Goal: Information Seeking & Learning: Learn about a topic

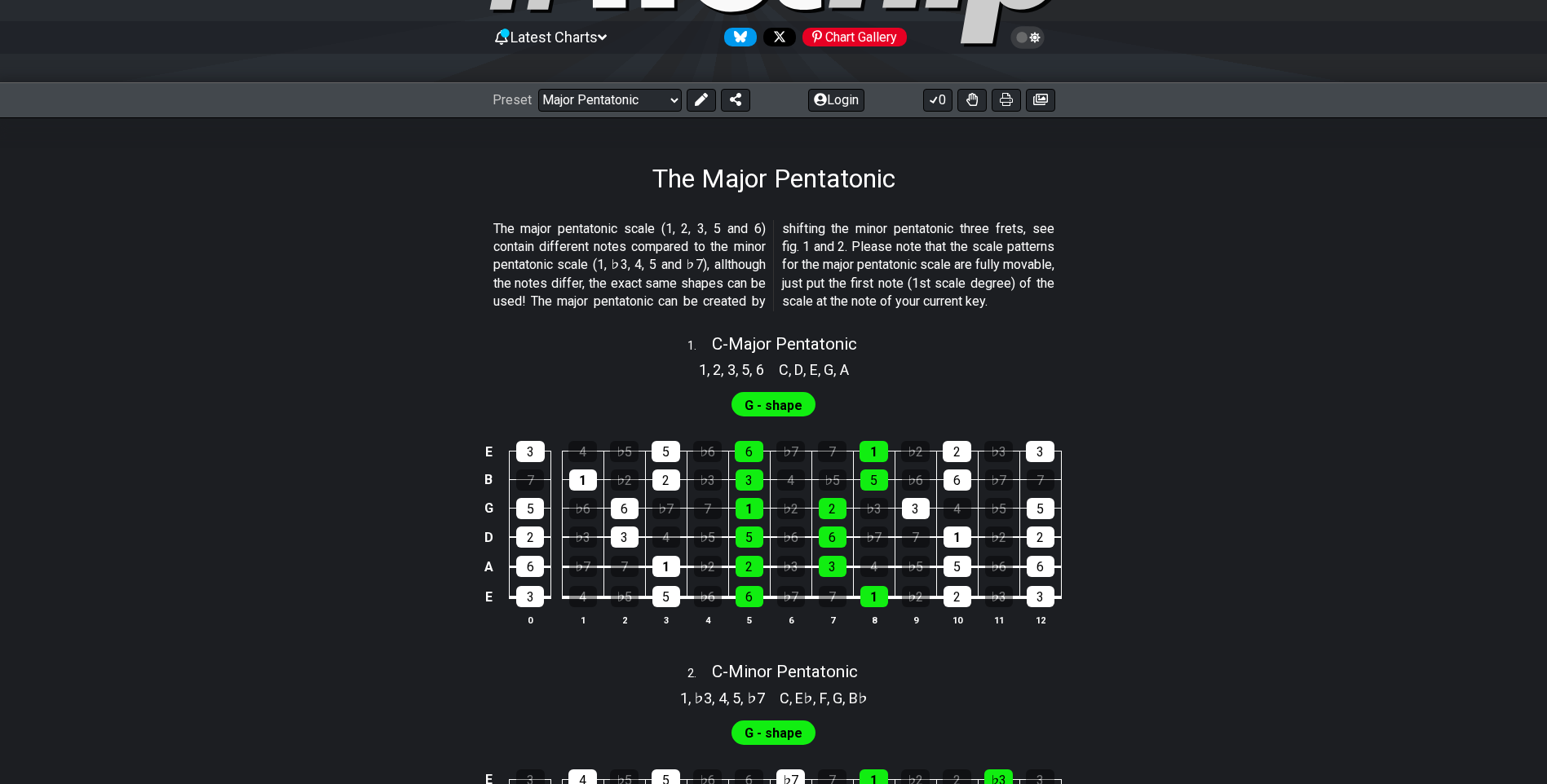
scroll to position [407, 0]
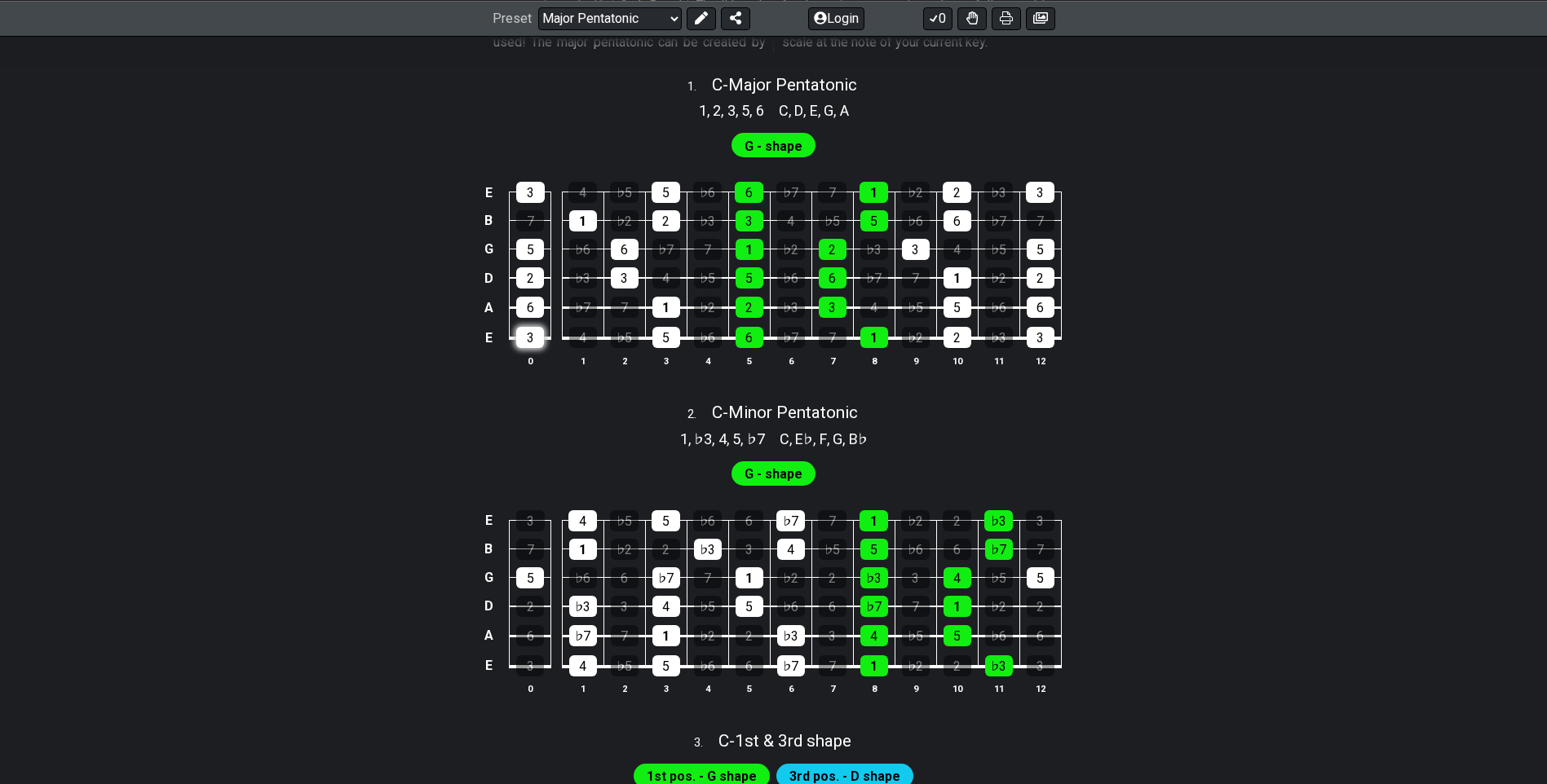
click at [531, 348] on div "3" at bounding box center [530, 337] width 28 height 21
click at [524, 348] on div "3" at bounding box center [530, 337] width 28 height 21
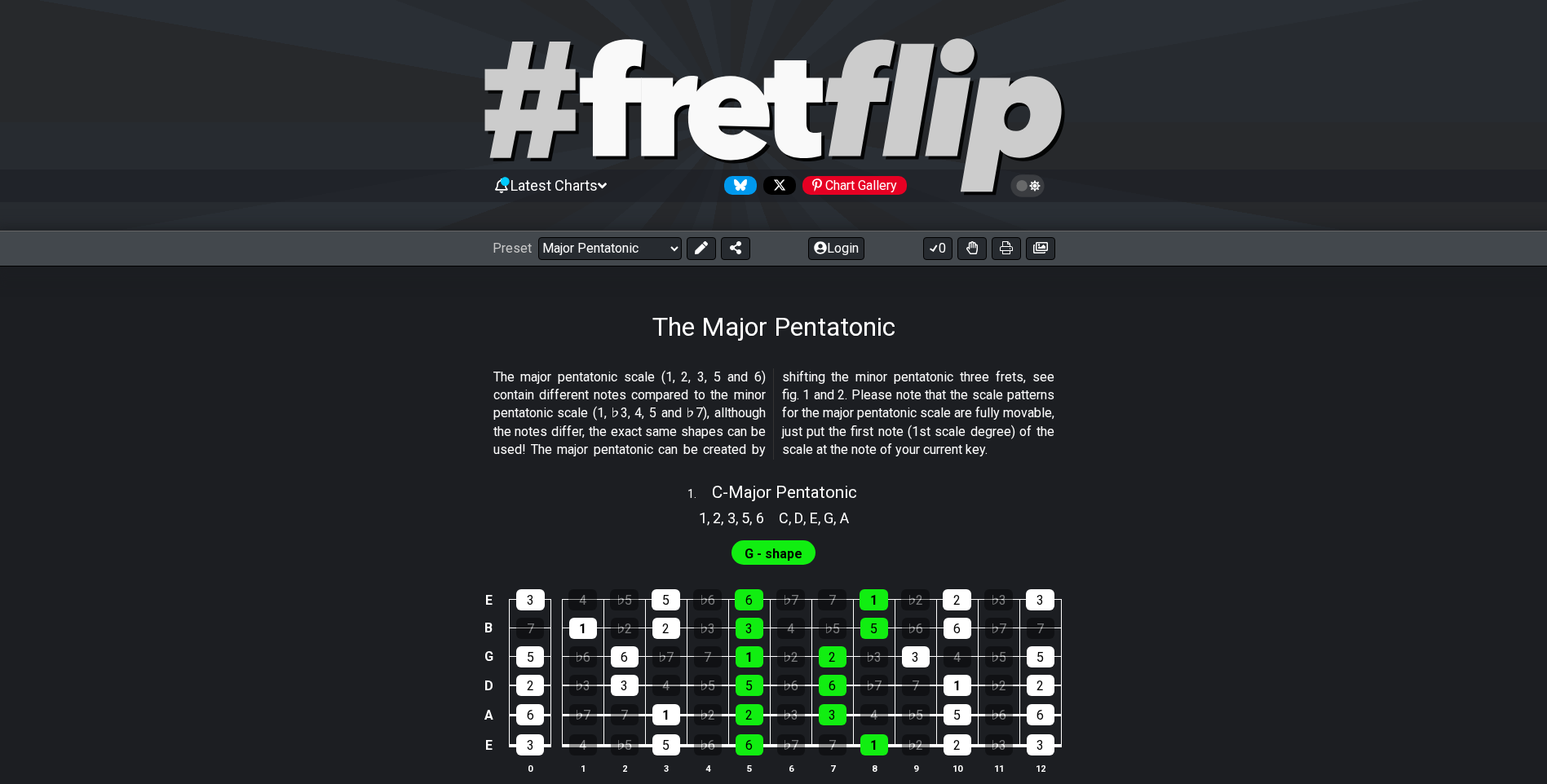
click at [615, 184] on div "Latest Charts Chart Gallery" at bounding box center [773, 186] width 562 height 26
click at [607, 183] on icon at bounding box center [602, 186] width 9 height 15
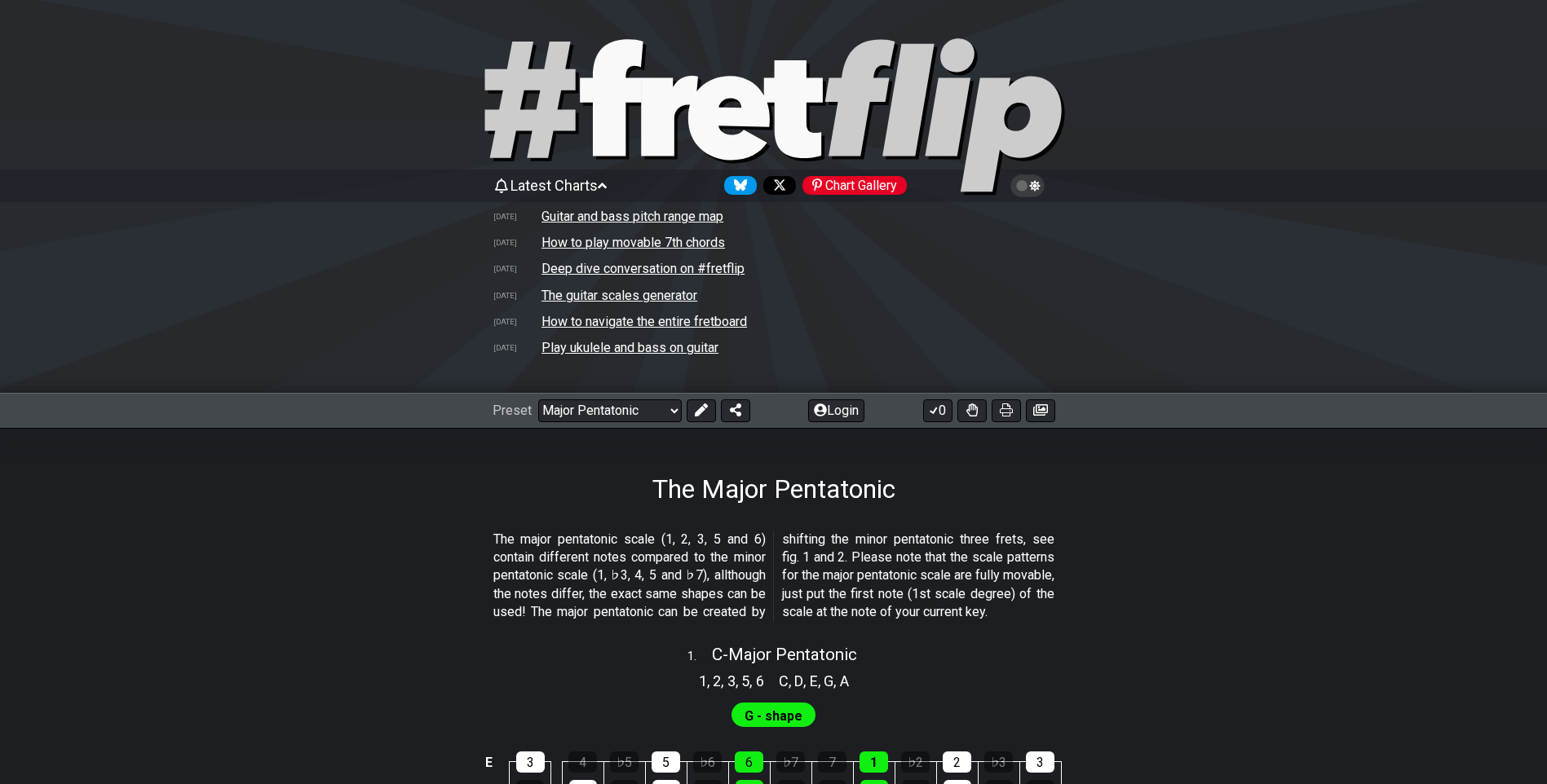
click at [607, 183] on icon at bounding box center [602, 186] width 9 height 15
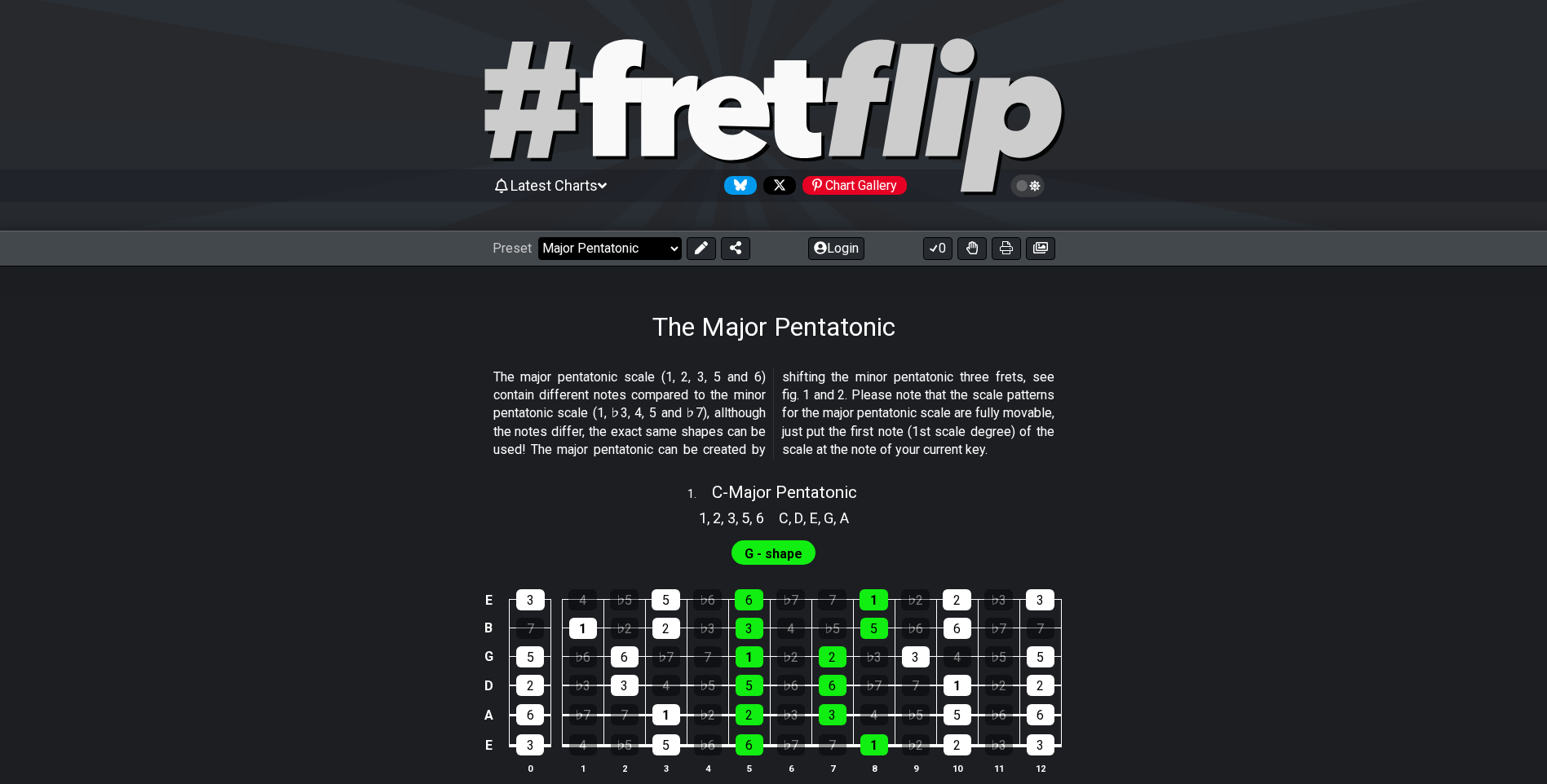
click at [653, 250] on select "Welcome to #fretflip! Initial Preset Custom Preset Minor Pentatonic Major Penta…" at bounding box center [610, 248] width 144 height 22
click at [538, 237] on select "Welcome to #fretflip! Initial Preset Custom Preset Minor Pentatonic Major Penta…" at bounding box center [610, 248] width 144 height 22
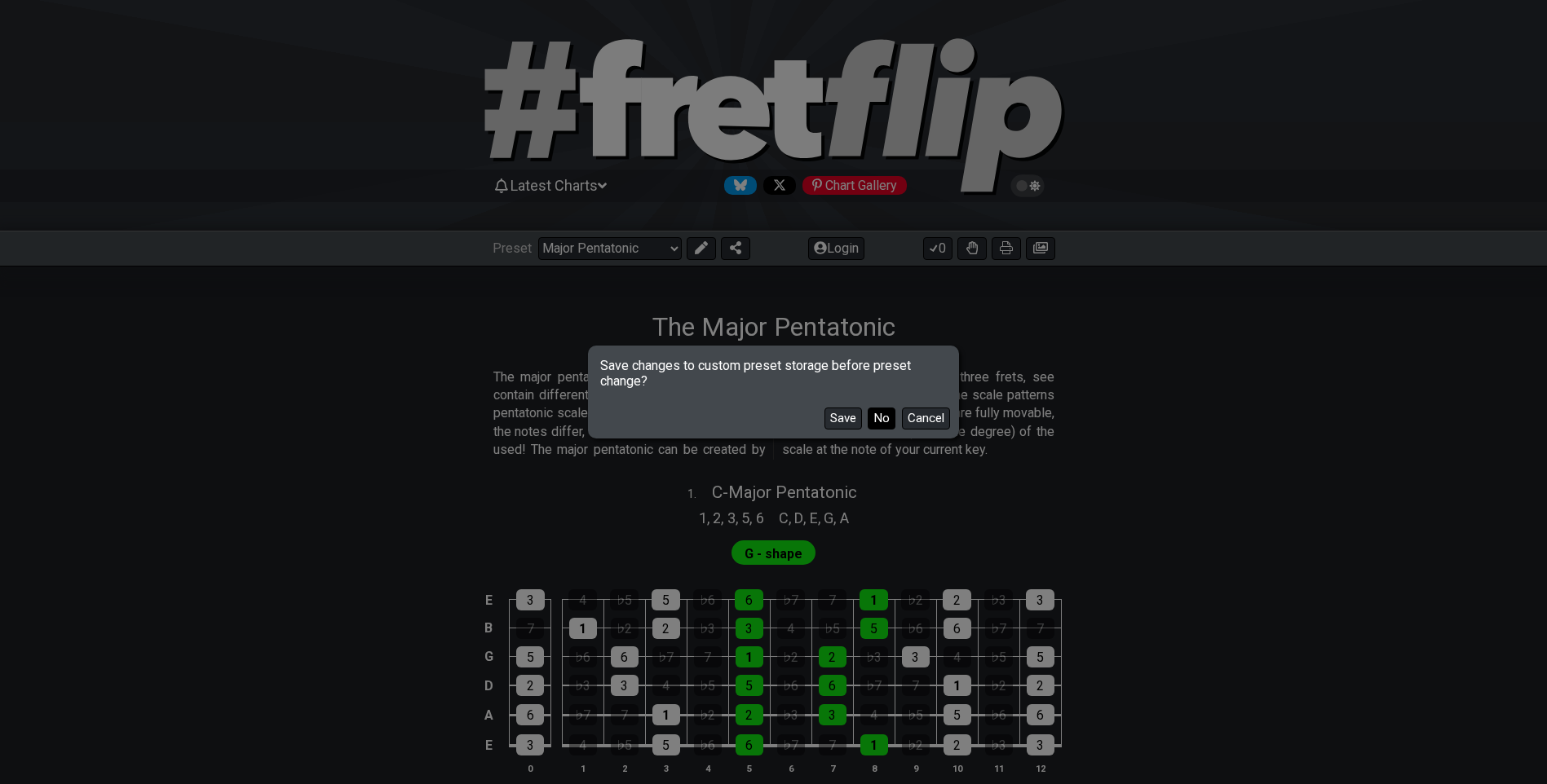
click at [878, 420] on button "No" at bounding box center [881, 419] width 28 height 22
select select "/3nps-caged-shapes"
select select "A"
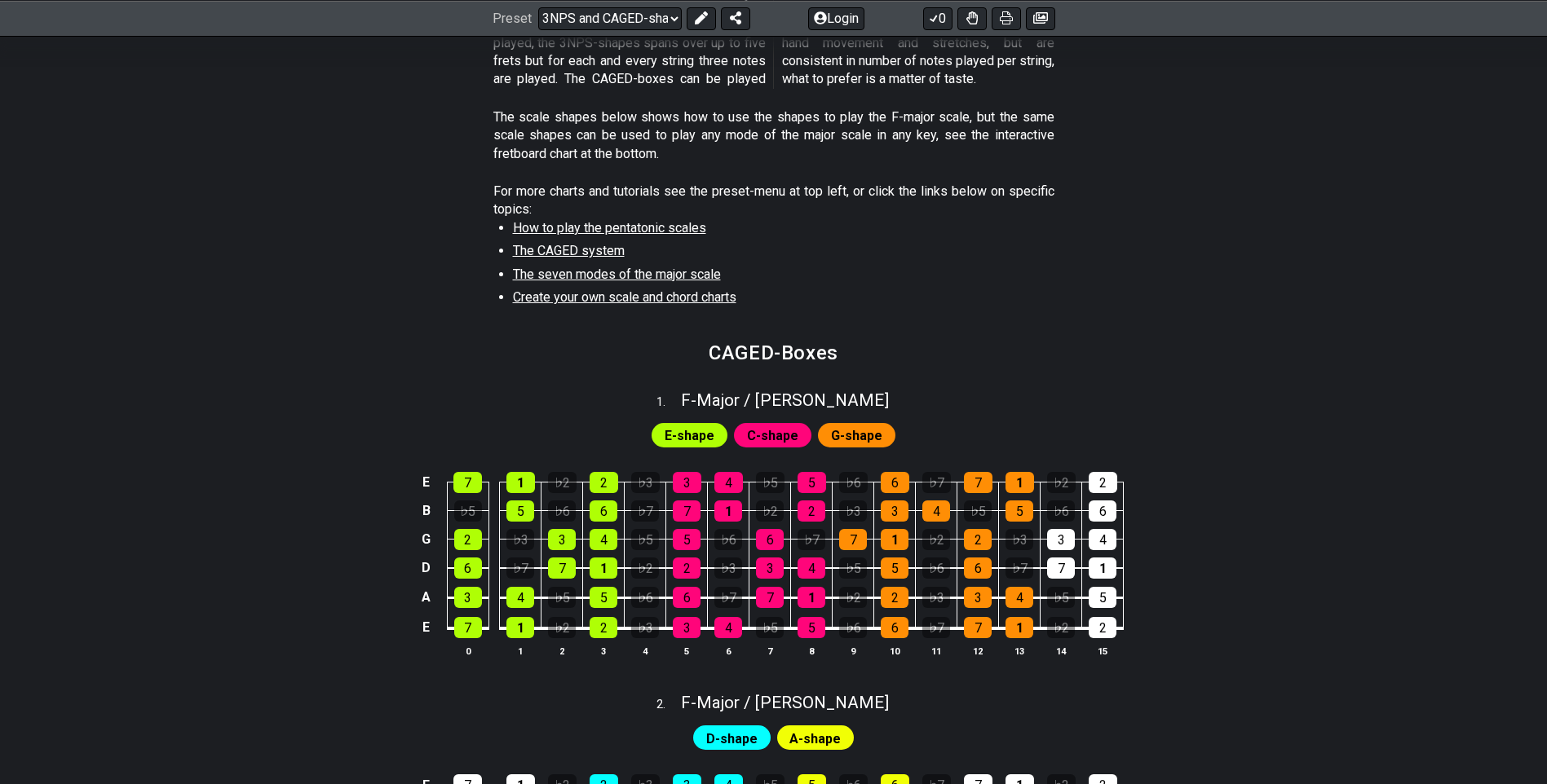
scroll to position [407, 0]
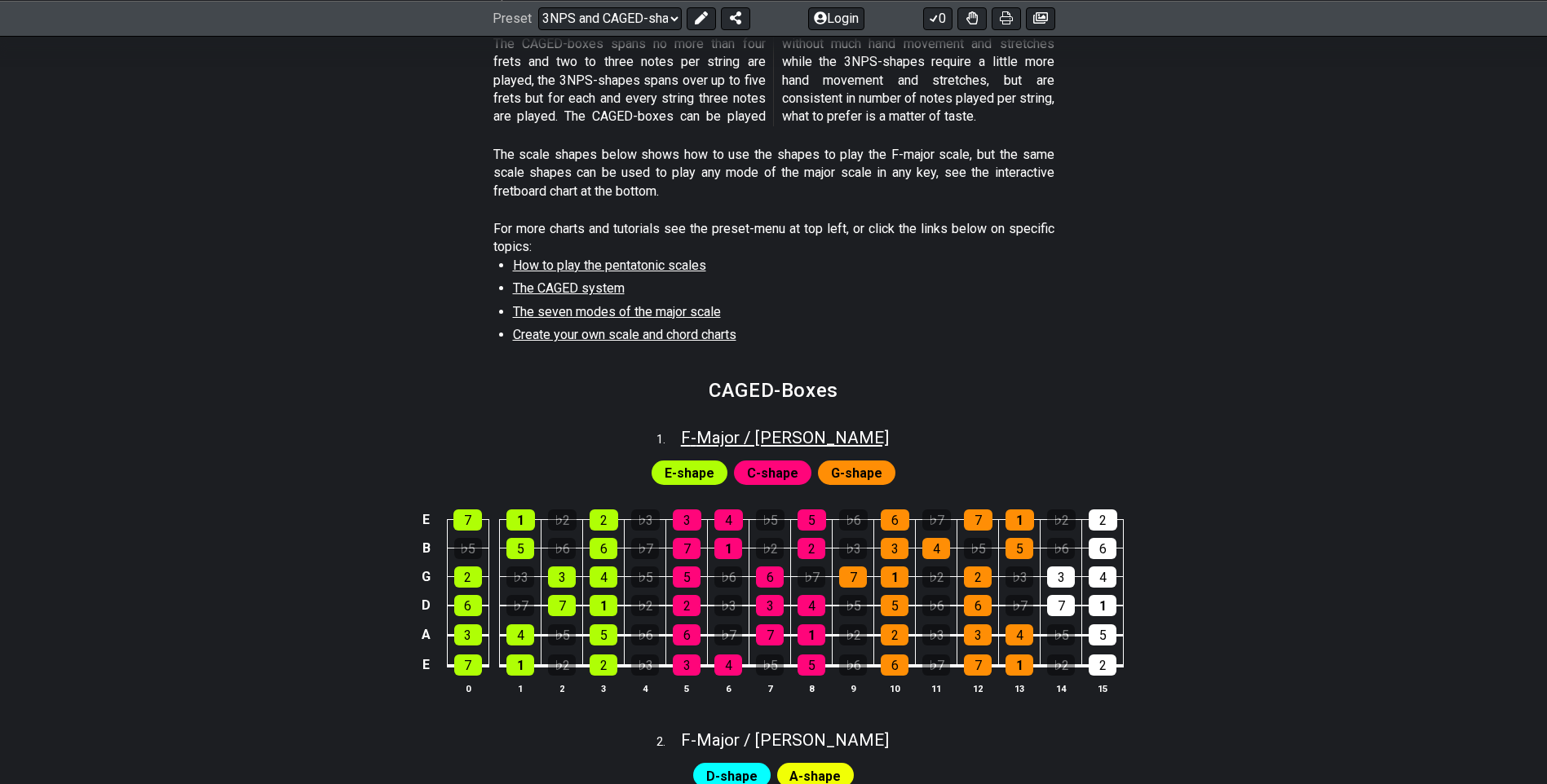
click at [783, 442] on span "F - Major / Ionian" at bounding box center [784, 437] width 208 height 20
select select "F"
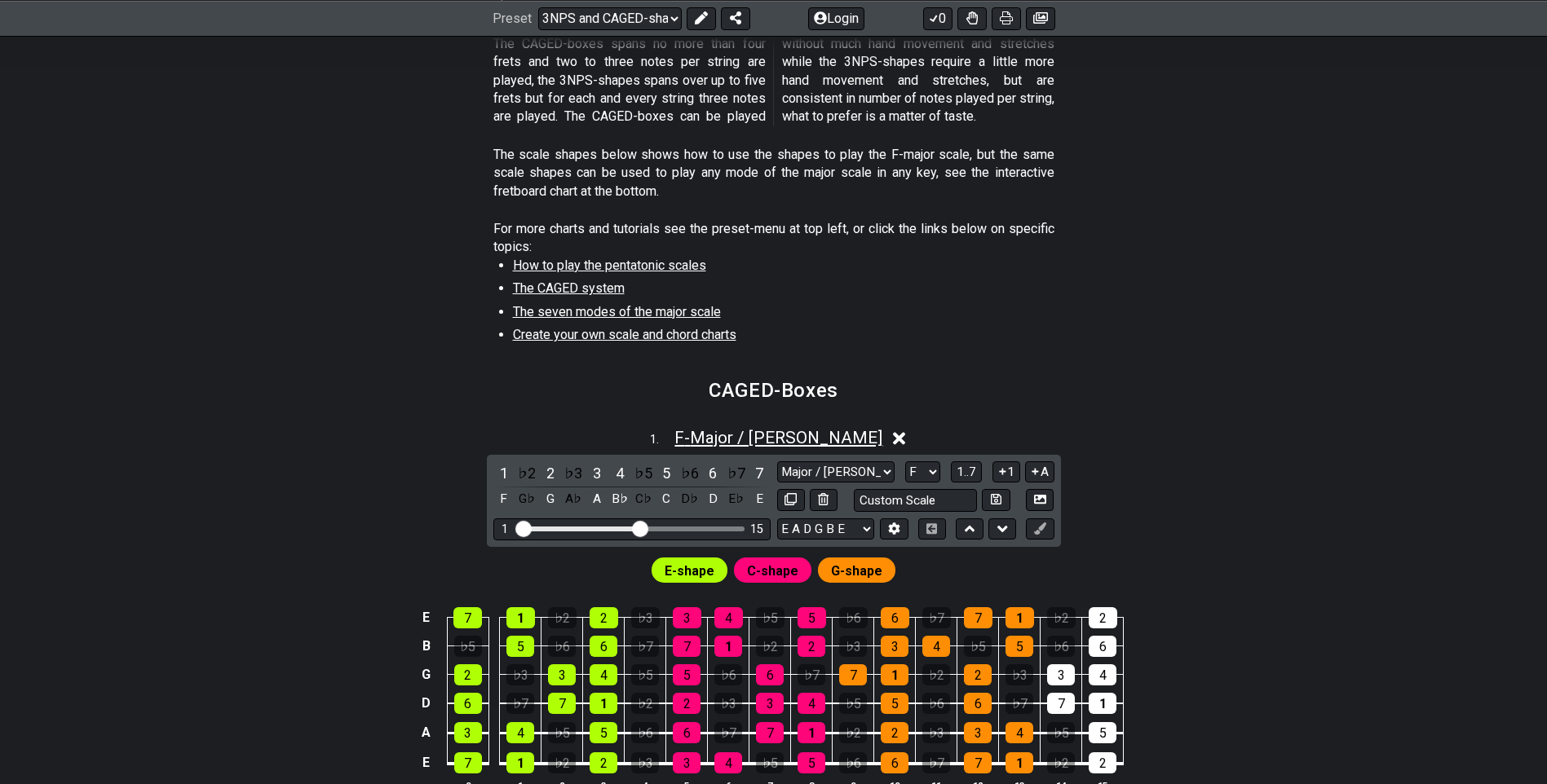
click at [821, 432] on span "F - Major / Ionian" at bounding box center [778, 437] width 208 height 20
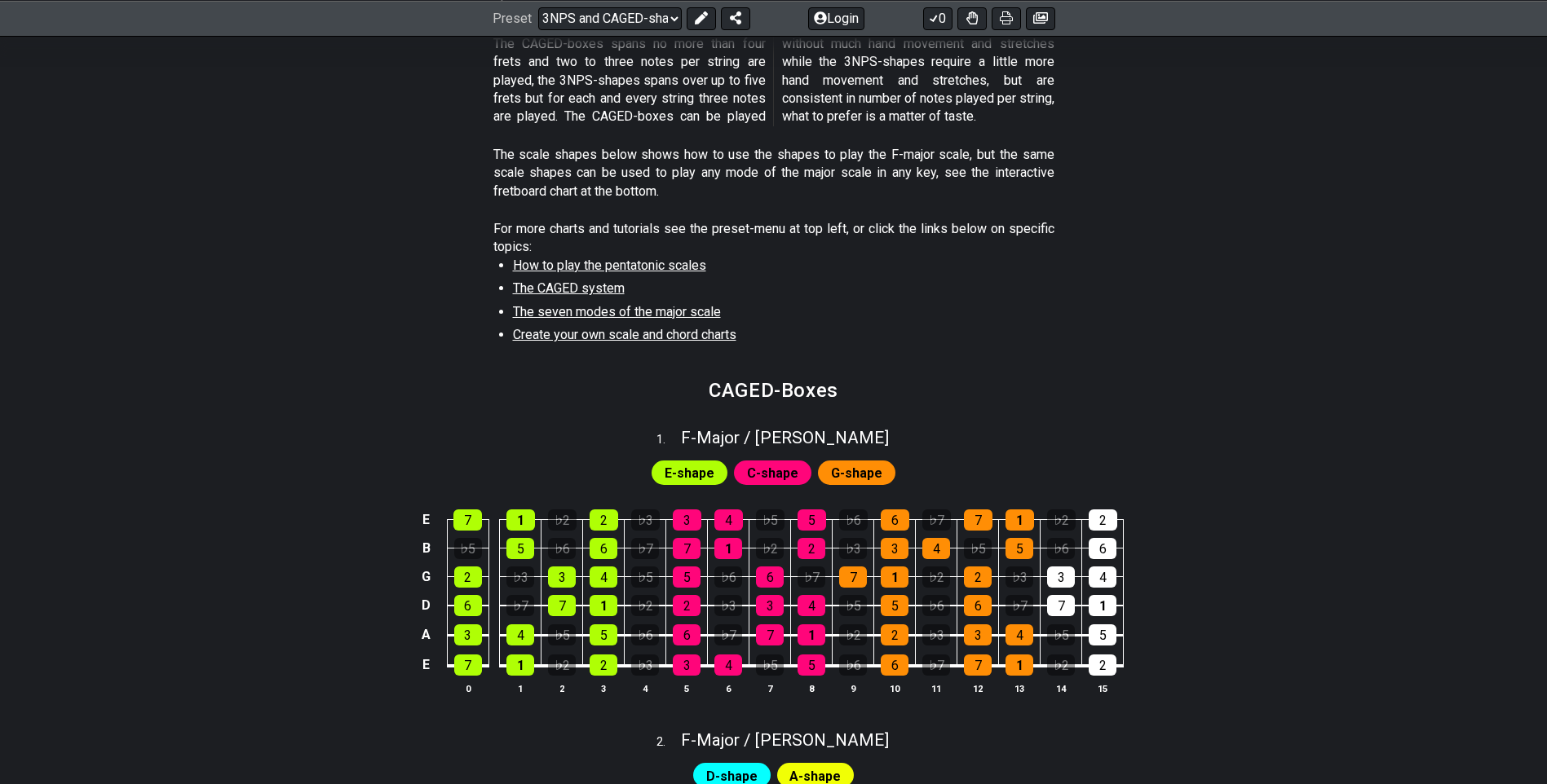
click at [691, 476] on span "E-shape" at bounding box center [689, 473] width 49 height 23
click at [769, 476] on span "C-shape" at bounding box center [772, 473] width 51 height 23
click at [849, 475] on span "G-shape" at bounding box center [856, 473] width 51 height 23
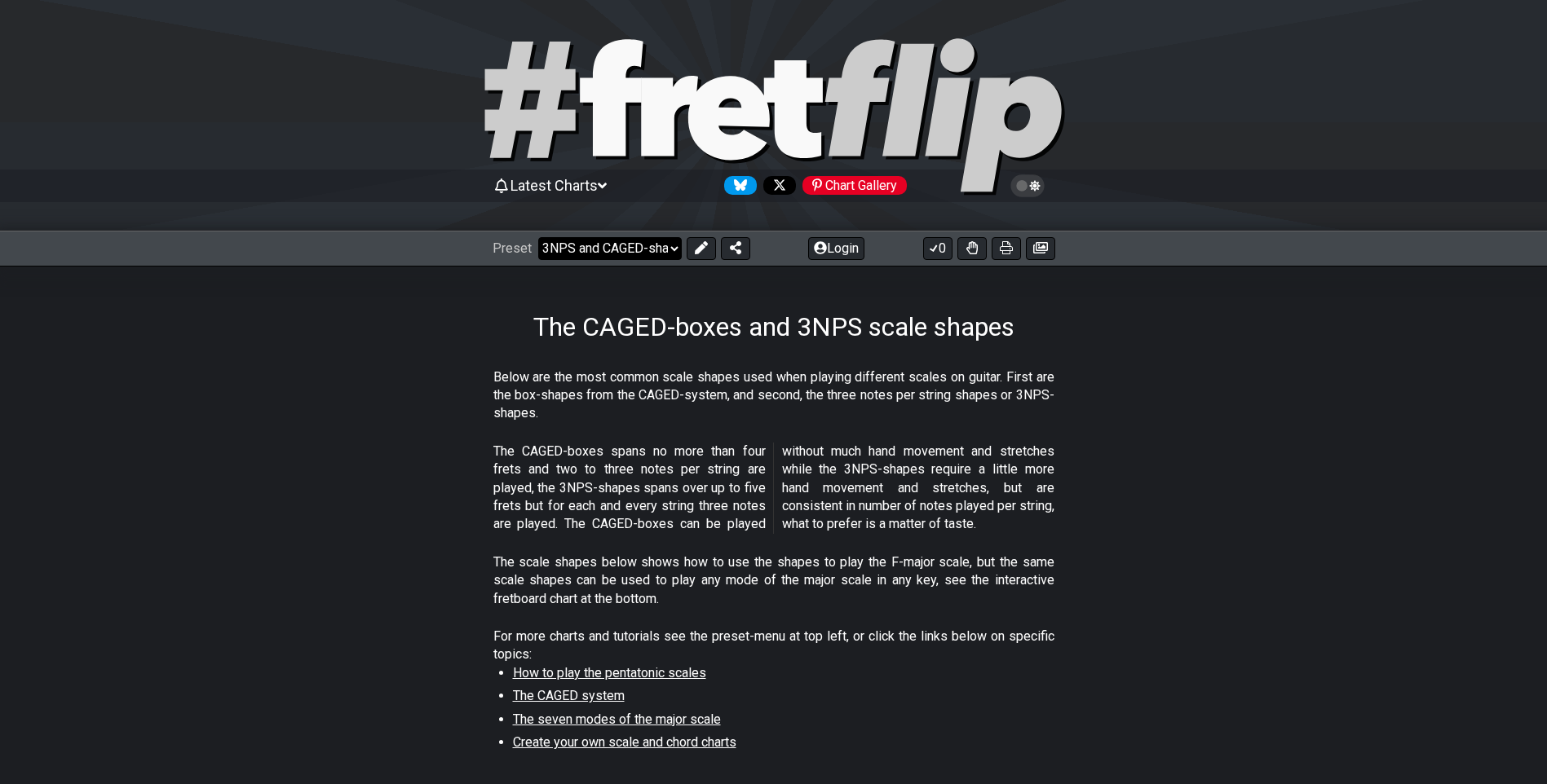
click at [605, 242] on select "Welcome to #fretflip! Initial Preset Custom Preset Minor Pentatonic Major Penta…" at bounding box center [610, 248] width 144 height 22
click at [538, 237] on select "Welcome to #fretflip! Initial Preset Custom Preset Minor Pentatonic Major Penta…" at bounding box center [610, 248] width 144 height 22
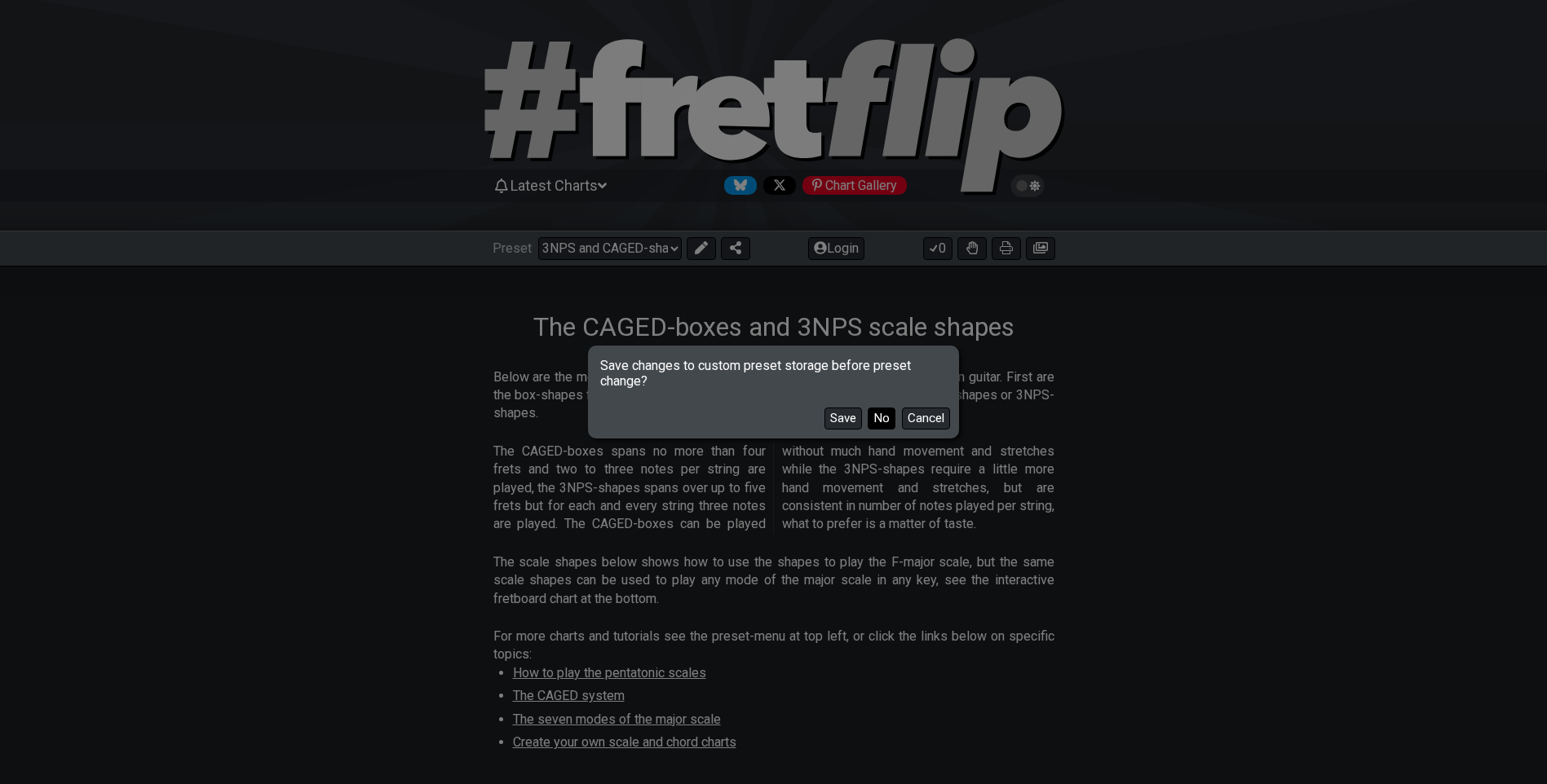
click at [877, 420] on button "No" at bounding box center [881, 419] width 28 height 22
select select "/minor-pentatonic"
select select "C"
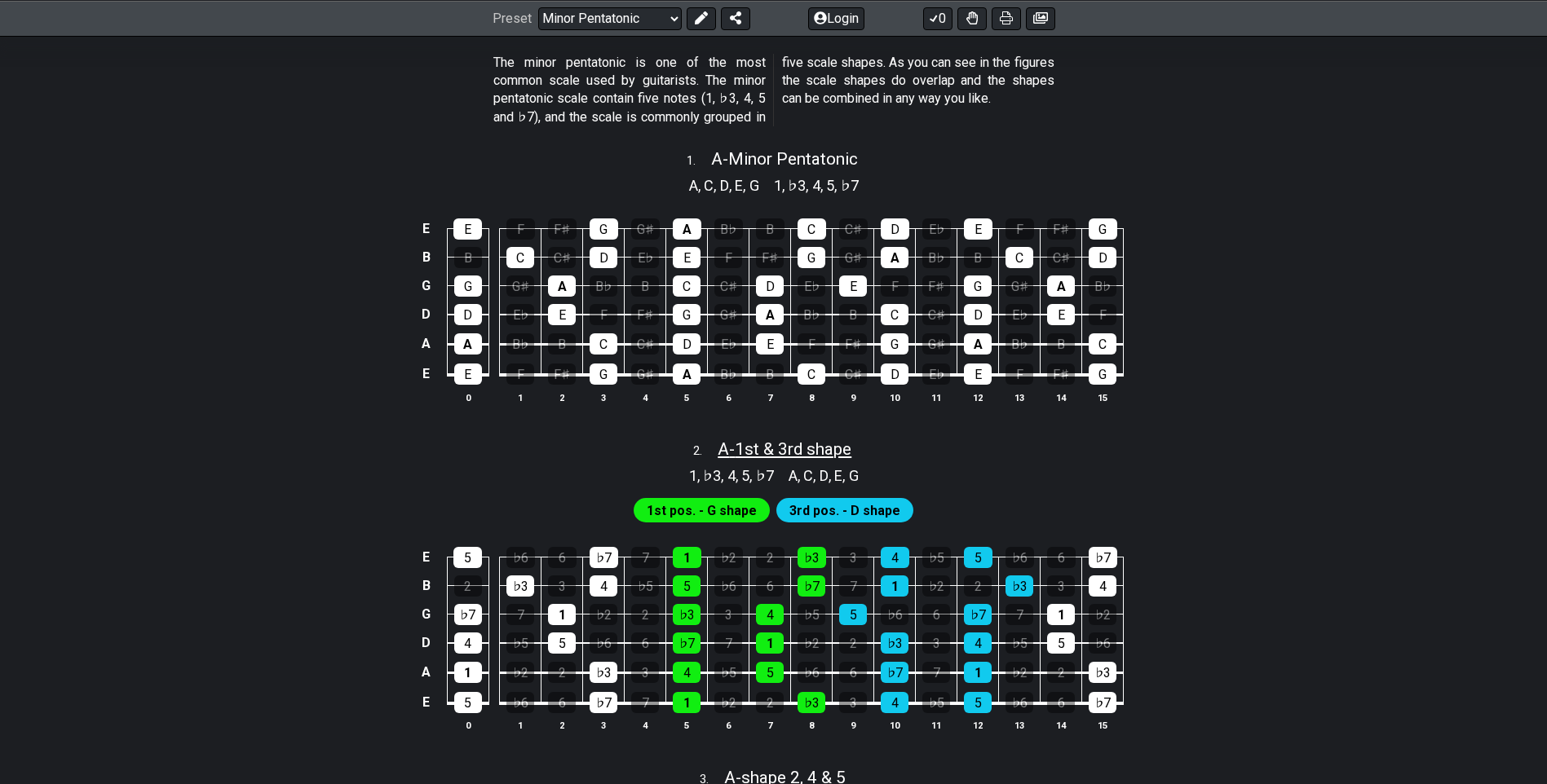
scroll to position [326, 0]
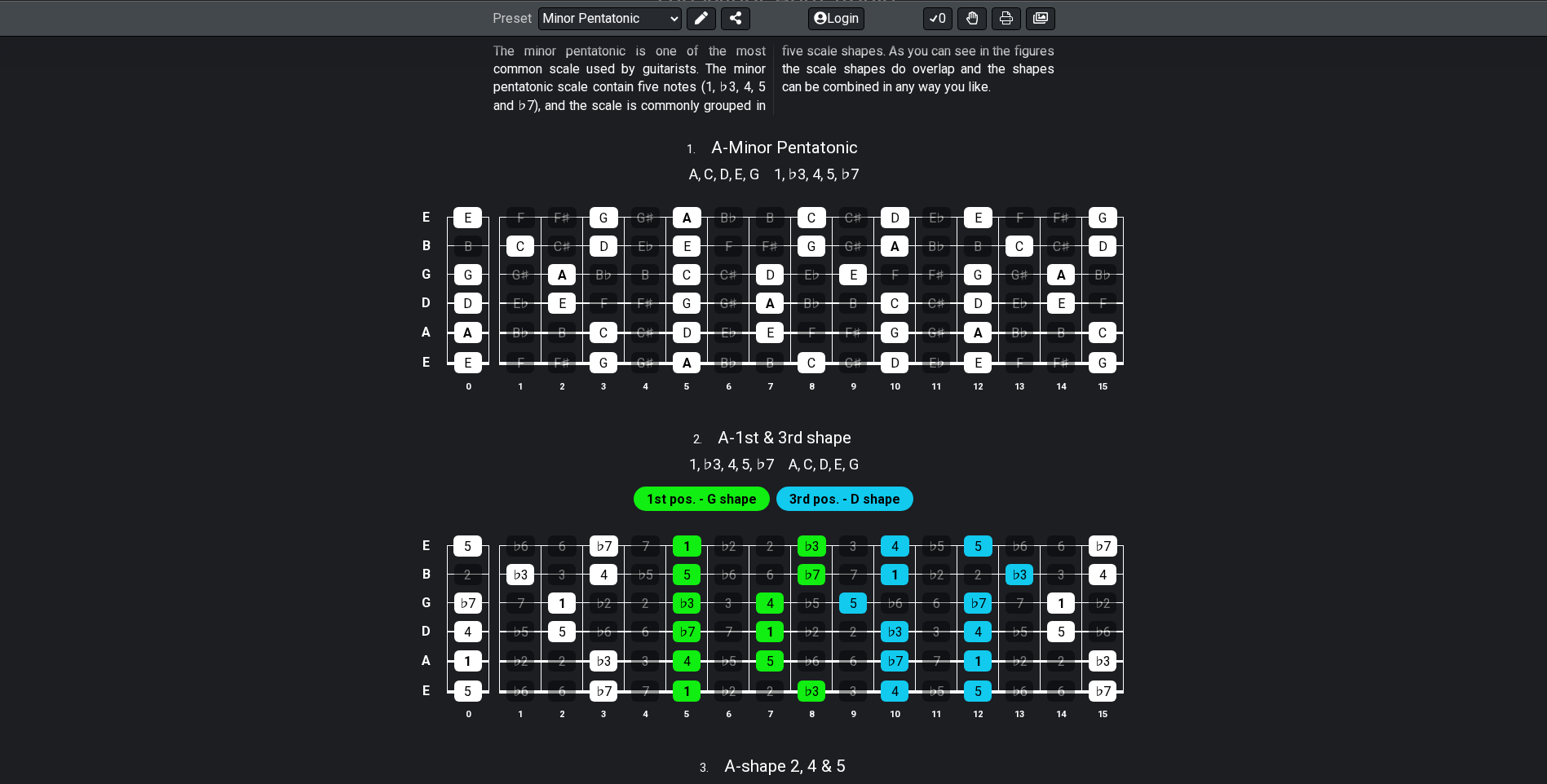
drag, startPoint x: 332, startPoint y: 396, endPoint x: 1242, endPoint y: 405, distance: 910.0
click at [1242, 405] on div "E E F F♯ G G♯ A B♭ B C C♯ D E♭ E F F♯ G B B C C♯ D E♭ E F F♯ G G♯ A B♭ B C C♯ D…" at bounding box center [774, 300] width 1272 height 229
